Goal: Task Accomplishment & Management: Complete application form

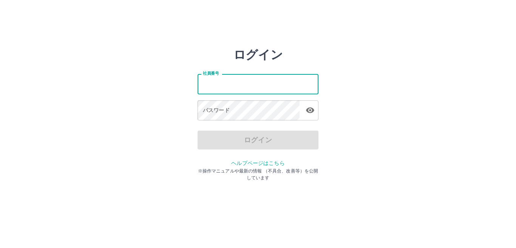
type input "*******"
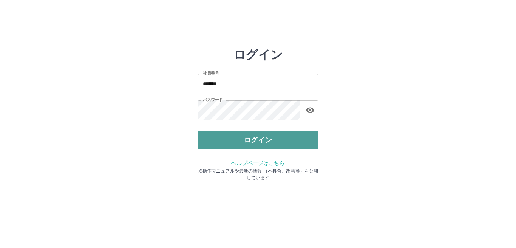
click at [249, 139] on button "ログイン" at bounding box center [257, 140] width 121 height 19
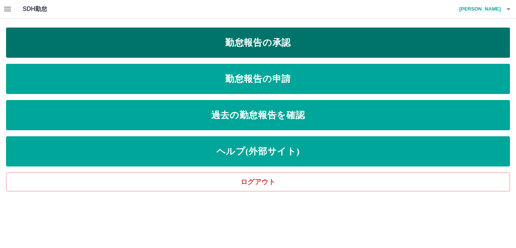
click at [281, 45] on link "勤怠報告の承認" at bounding box center [258, 43] width 504 height 30
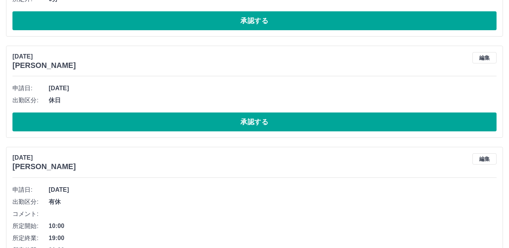
scroll to position [3344, 0]
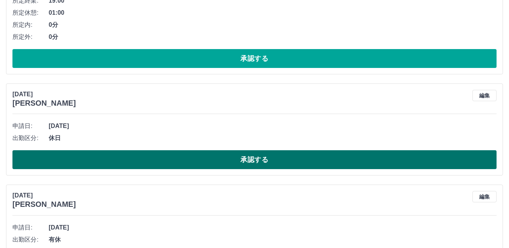
click at [199, 157] on button "承認する" at bounding box center [254, 159] width 484 height 19
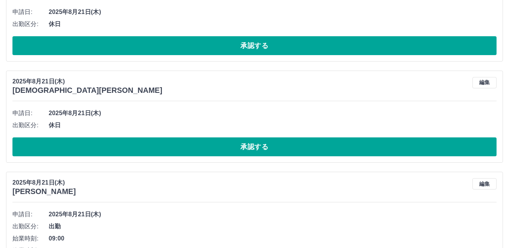
scroll to position [1683, 0]
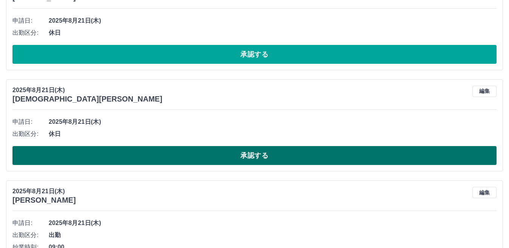
click at [207, 155] on button "承認する" at bounding box center [254, 155] width 484 height 19
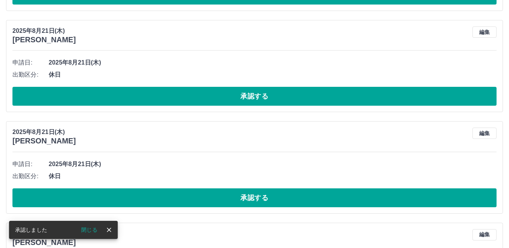
scroll to position [1532, 0]
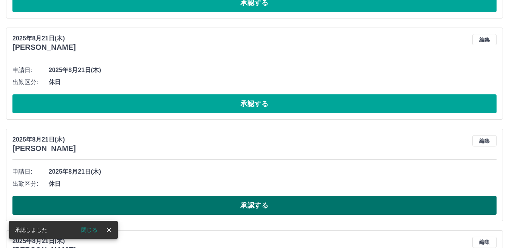
click at [191, 208] on button "承認する" at bounding box center [254, 205] width 484 height 19
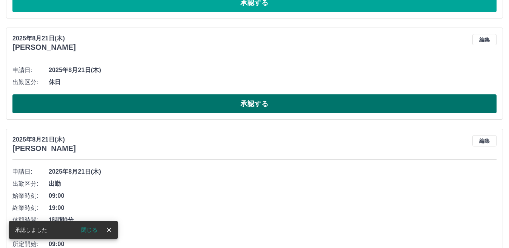
click at [156, 108] on button "承認する" at bounding box center [254, 103] width 484 height 19
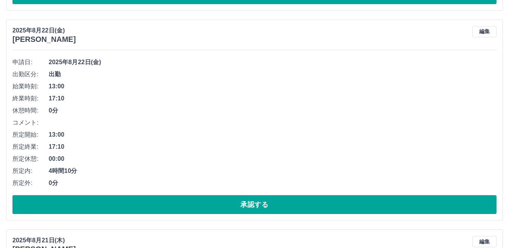
scroll to position [1343, 0]
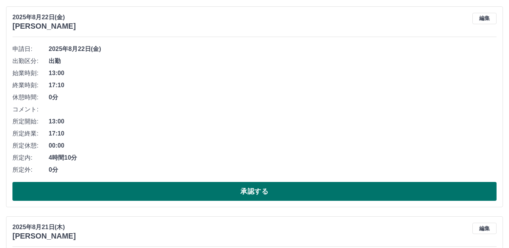
click at [207, 190] on button "承認する" at bounding box center [254, 191] width 484 height 19
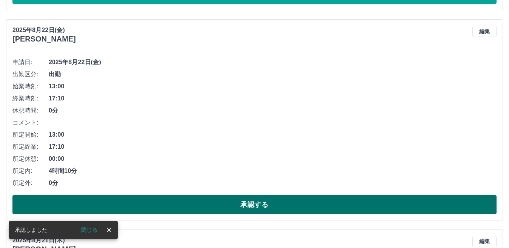
scroll to position [1133, 0]
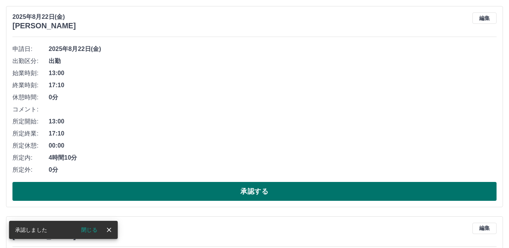
click at [210, 188] on button "承認する" at bounding box center [254, 191] width 484 height 19
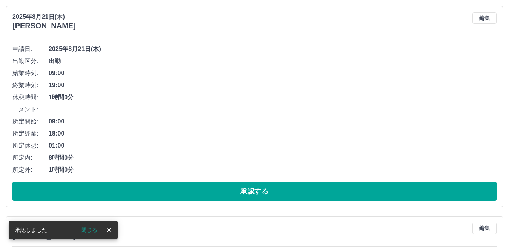
scroll to position [923, 0]
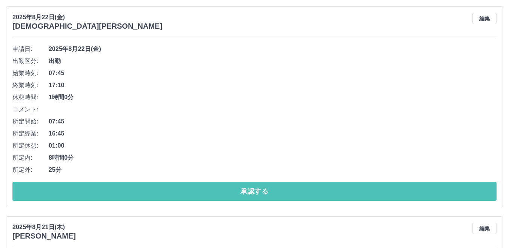
click at [210, 188] on button "承認する" at bounding box center [254, 191] width 484 height 19
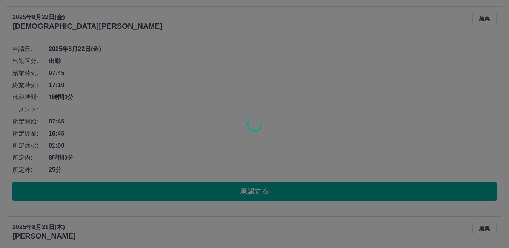
scroll to position [713, 0]
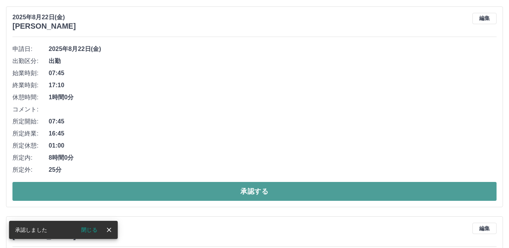
click at [210, 192] on button "承認する" at bounding box center [254, 191] width 484 height 19
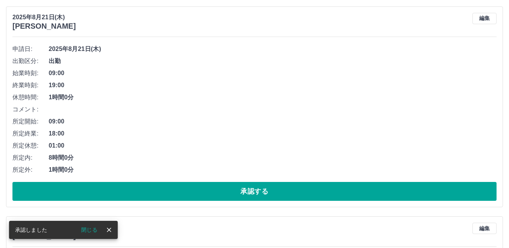
scroll to position [503, 0]
click at [210, 192] on button "承認する" at bounding box center [254, 191] width 484 height 19
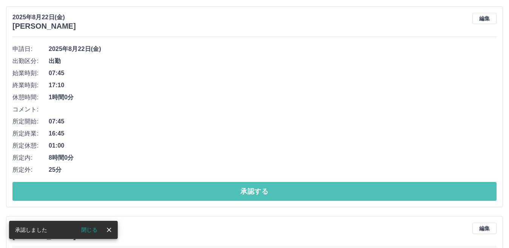
click at [210, 192] on button "承認する" at bounding box center [254, 191] width 484 height 19
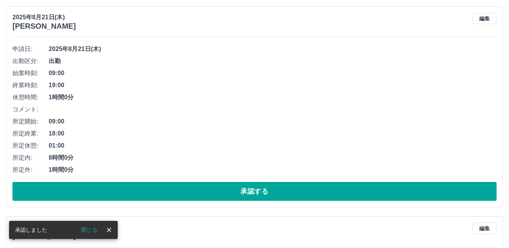
scroll to position [83, 0]
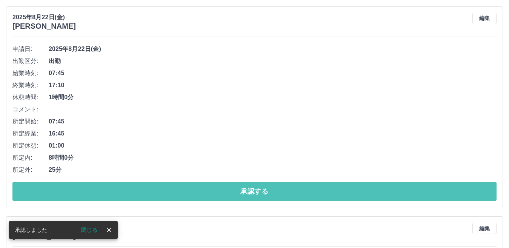
click at [211, 191] on button "承認する" at bounding box center [254, 191] width 484 height 19
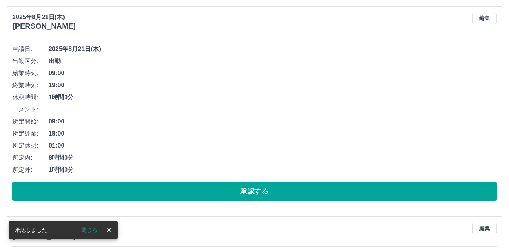
scroll to position [0, 0]
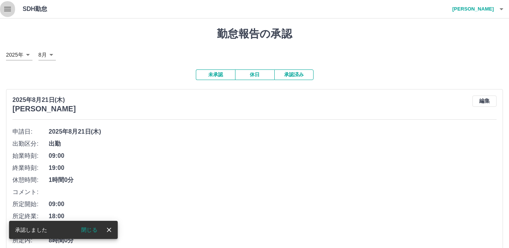
click at [11, 7] on icon "button" at bounding box center [7, 9] width 7 height 5
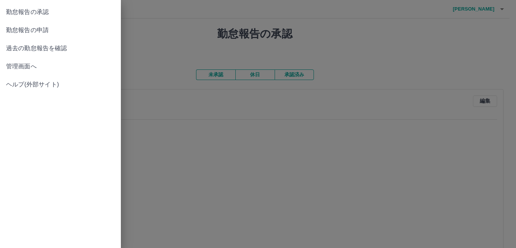
click at [165, 37] on div at bounding box center [258, 124] width 516 height 248
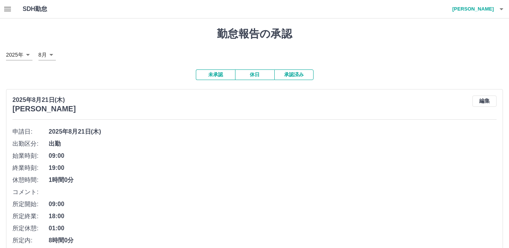
click at [281, 73] on button "承認済み" at bounding box center [294, 74] width 39 height 11
click at [8, 12] on icon "button" at bounding box center [7, 9] width 9 height 9
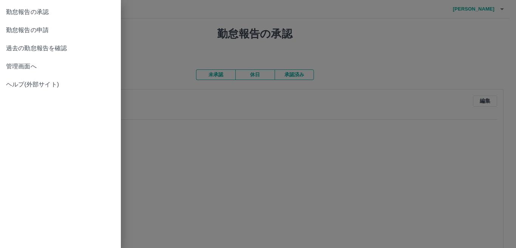
click at [26, 28] on span "勤怠報告の申請" at bounding box center [60, 30] width 109 height 9
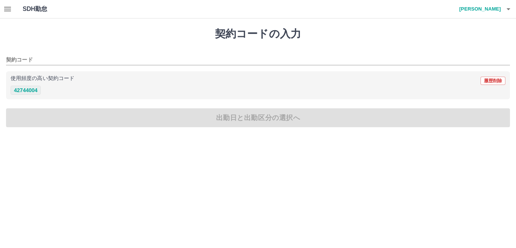
click at [33, 90] on button "42744004" at bounding box center [26, 90] width 30 height 9
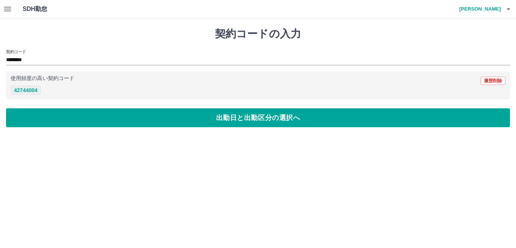
type input "********"
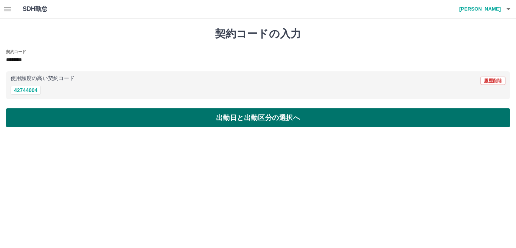
click at [57, 113] on button "出勤日と出勤区分の選択へ" at bounding box center [258, 117] width 504 height 19
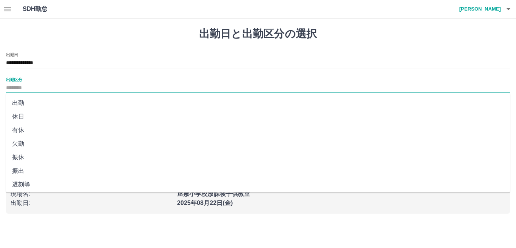
click at [21, 88] on input "出勤区分" at bounding box center [258, 87] width 504 height 9
click at [29, 99] on li "出勤" at bounding box center [258, 103] width 504 height 14
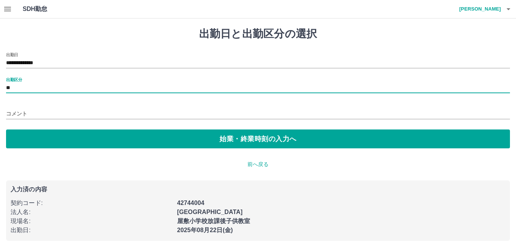
type input "**"
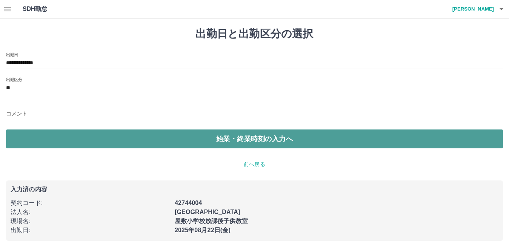
click at [69, 133] on button "始業・終業時刻の入力へ" at bounding box center [254, 139] width 497 height 19
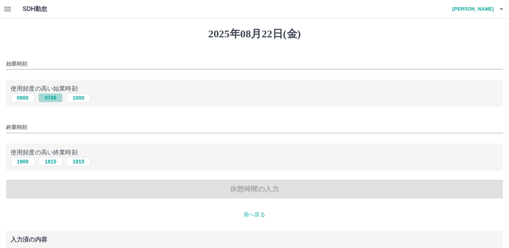
click at [51, 98] on button "0745" at bounding box center [51, 97] width 24 height 9
type input "****"
click at [29, 129] on input "終業時刻" at bounding box center [254, 127] width 497 height 11
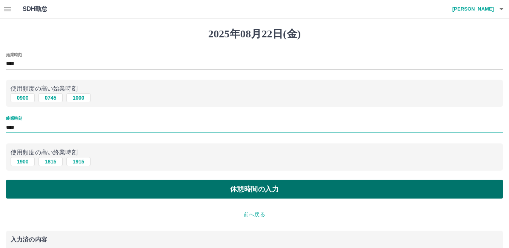
type input "****"
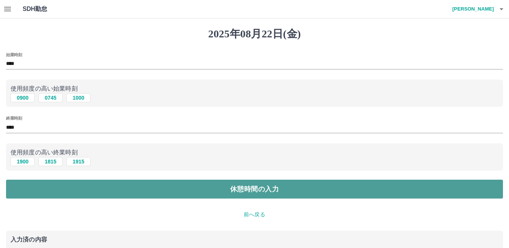
click at [126, 193] on button "休憩時間の入力" at bounding box center [254, 189] width 497 height 19
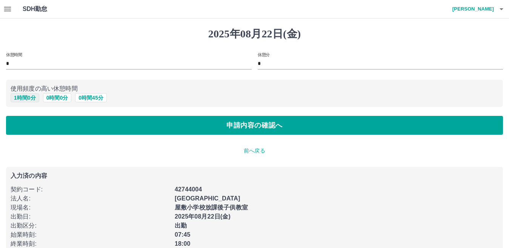
click at [28, 100] on button "1 時間 0 分" at bounding box center [25, 97] width 29 height 9
type input "*"
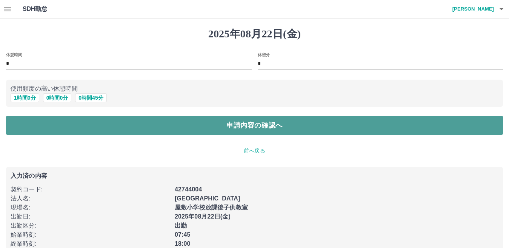
click at [42, 130] on button "申請内容の確認へ" at bounding box center [254, 125] width 497 height 19
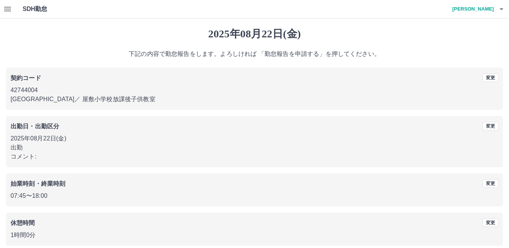
scroll to position [35, 0]
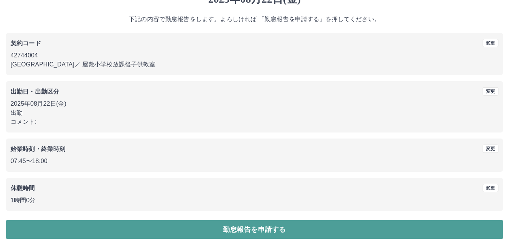
click at [269, 229] on button "勤怠報告を申請する" at bounding box center [254, 229] width 497 height 19
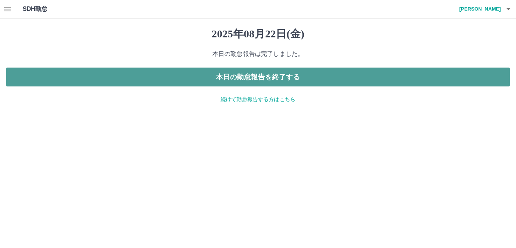
click at [286, 77] on button "本日の勤怠報告を終了する" at bounding box center [258, 77] width 504 height 19
